Goal: Task Accomplishment & Management: Manage account settings

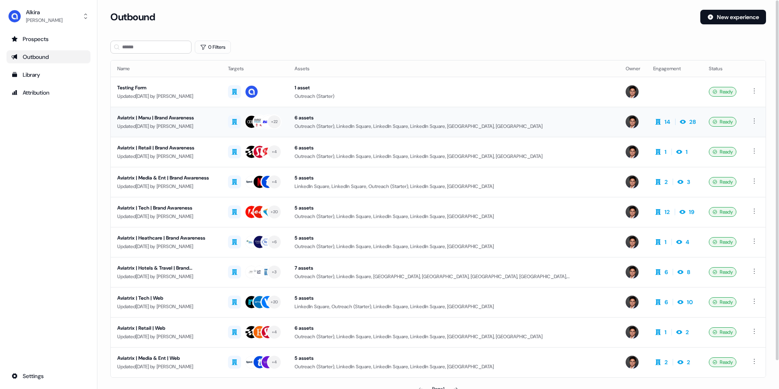
click at [170, 116] on div "Aviatrix | Manu | Brand Awareness" at bounding box center [166, 118] width 98 height 8
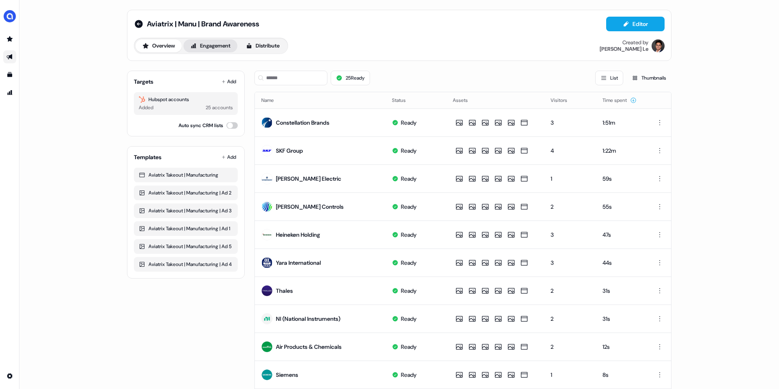
click at [214, 45] on button "Engagement" at bounding box center [210, 45] width 54 height 13
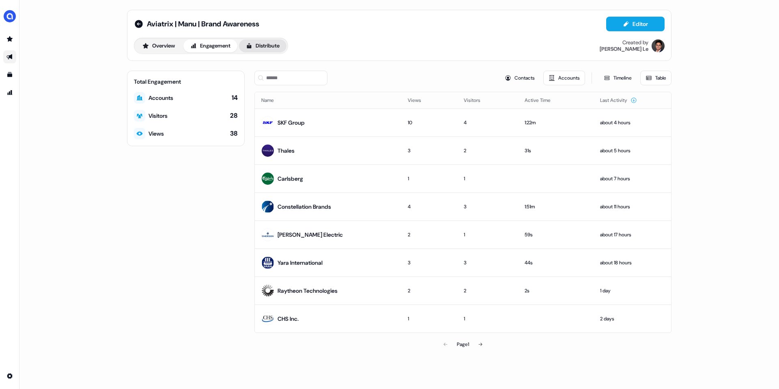
click at [252, 47] on icon at bounding box center [249, 46] width 6 height 6
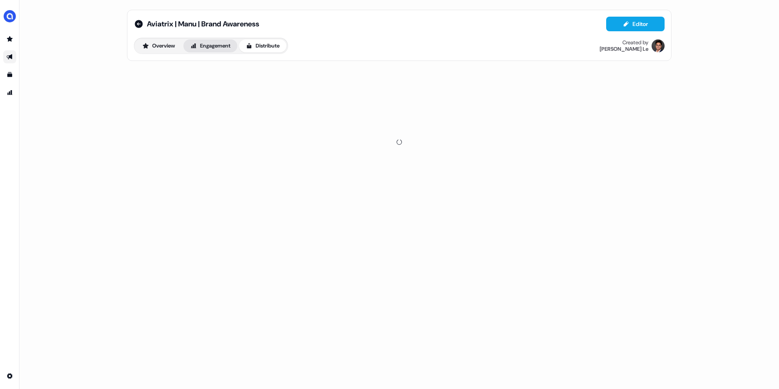
click at [198, 48] on button "Engagement" at bounding box center [210, 45] width 54 height 13
